Goal: Information Seeking & Learning: Learn about a topic

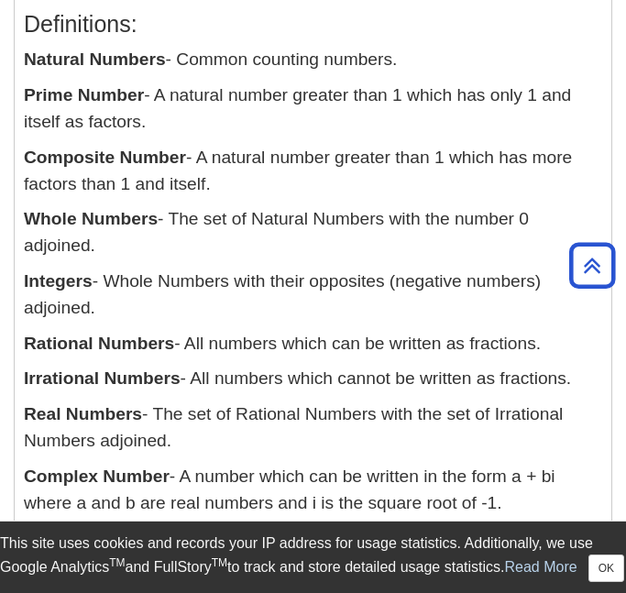
scroll to position [450, 0]
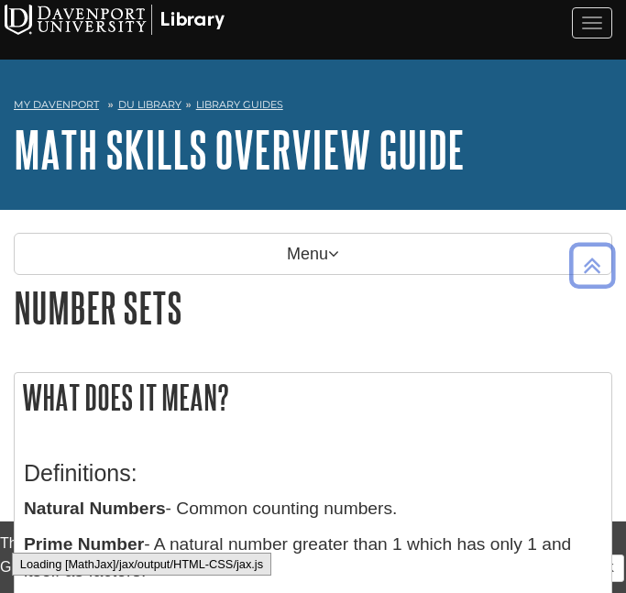
scroll to position [363, 0]
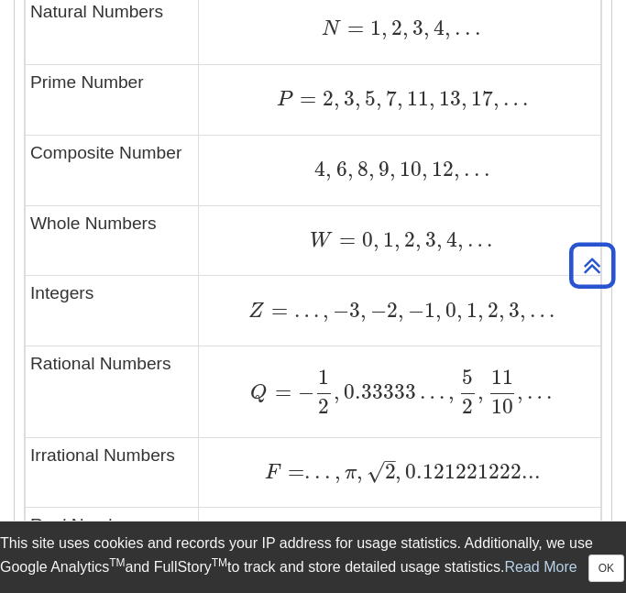
scroll to position [1246, 0]
